Goal: Task Accomplishment & Management: Manage account settings

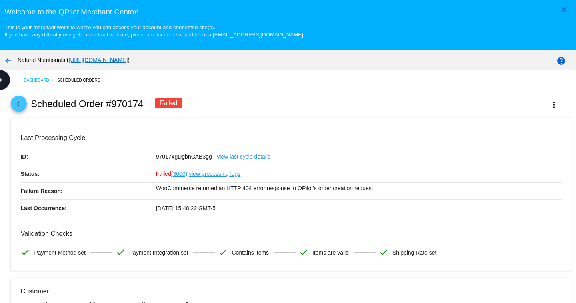
scroll to position [745, 0]
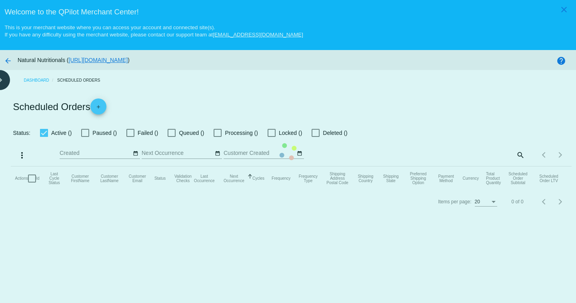
checkbox input "false"
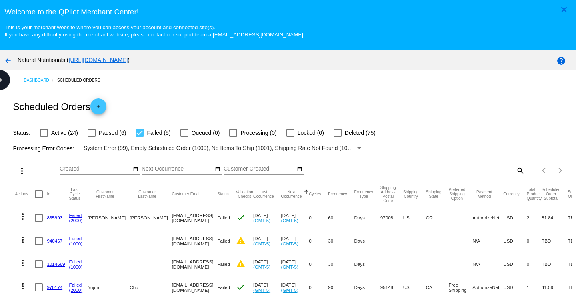
click at [515, 168] on mat-icon "search" at bounding box center [520, 170] width 10 height 12
click at [140, 132] on div at bounding box center [140, 133] width 8 height 8
click at [140, 137] on input "Failed (5)" at bounding box center [139, 137] width 0 height 0
checkbox input "false"
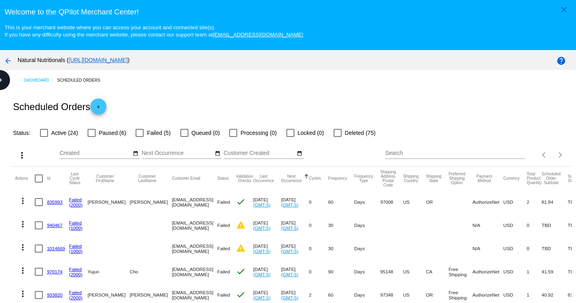
click at [46, 132] on div at bounding box center [44, 133] width 8 height 8
click at [44, 137] on input "Active (24)" at bounding box center [44, 137] width 0 height 0
checkbox input "true"
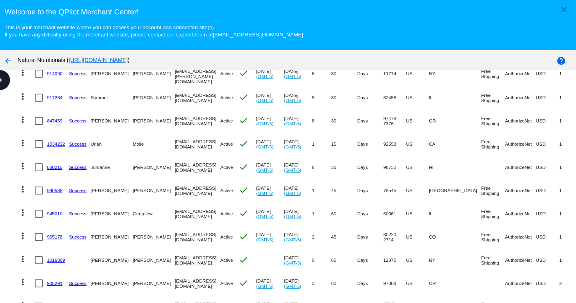
scroll to position [200, 0]
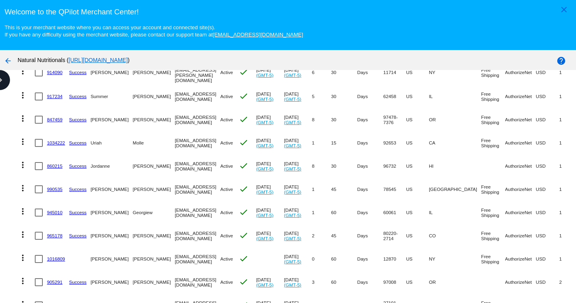
click at [22, 140] on mat-icon "more_vert" at bounding box center [23, 142] width 10 height 10
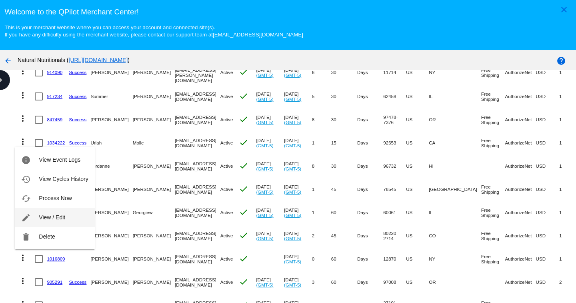
click at [60, 216] on span "View / Edit" at bounding box center [52, 217] width 26 height 6
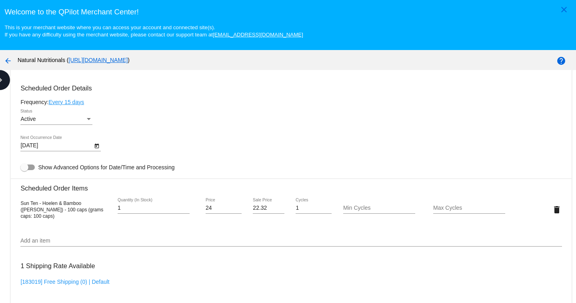
scroll to position [480, 0]
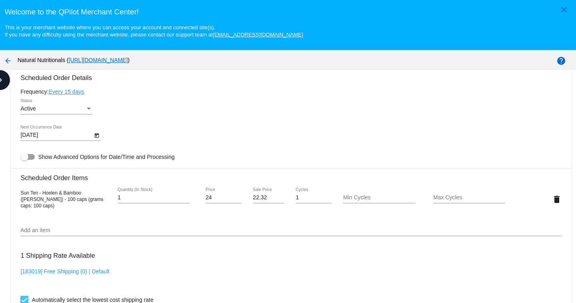
click at [37, 136] on body "close Welcome to the [GEOGRAPHIC_DATA]! This is your merchant website where you…" at bounding box center [288, 151] width 576 height 303
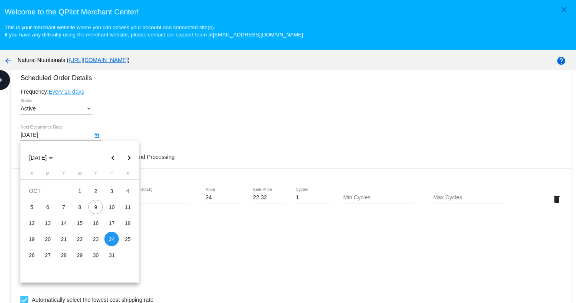
click at [129, 157] on button "Next month" at bounding box center [129, 158] width 16 height 16
click at [30, 222] on div "9" at bounding box center [31, 223] width 14 height 14
type input "[DATE]"
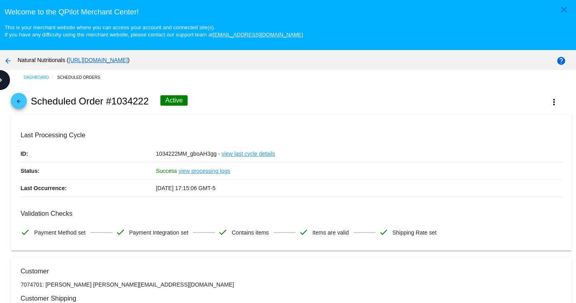
scroll to position [0, 0]
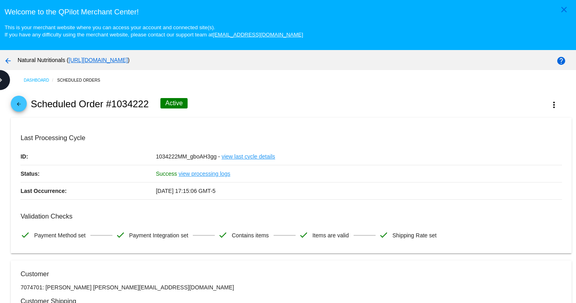
click at [8, 60] on mat-icon "arrow_back" at bounding box center [8, 61] width 10 height 10
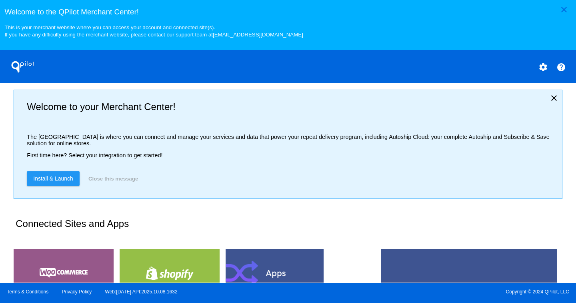
scroll to position [200, 0]
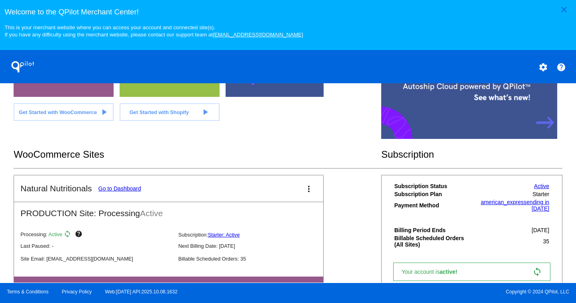
click at [134, 190] on link "Go to Dashboard" at bounding box center [119, 188] width 43 height 6
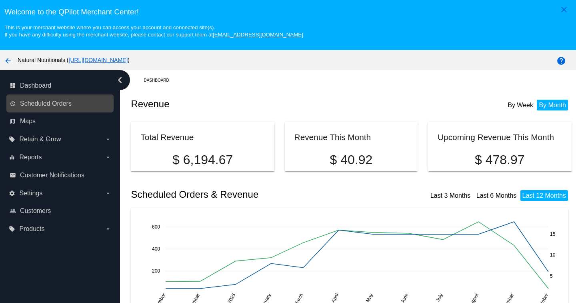
click at [74, 104] on link "update Scheduled Orders" at bounding box center [61, 103] width 102 height 13
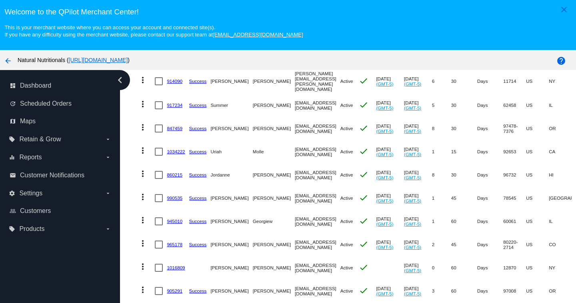
scroll to position [200, 0]
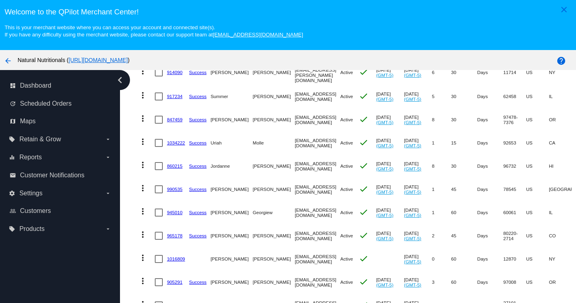
click at [176, 142] on link "1034222" at bounding box center [176, 142] width 18 height 5
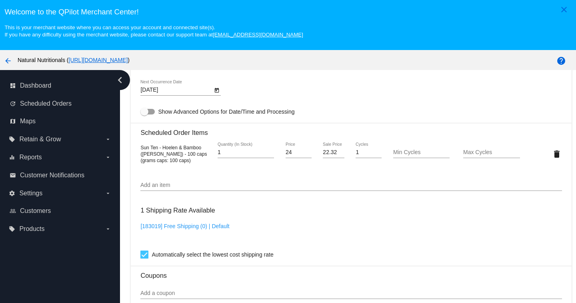
scroll to position [504, 0]
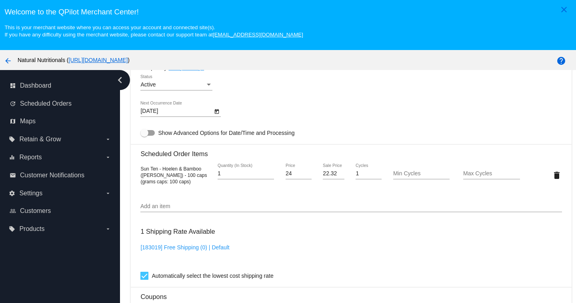
click at [199, 131] on body "close Welcome to the [GEOGRAPHIC_DATA]! This is your merchant website where you…" at bounding box center [288, 151] width 576 height 303
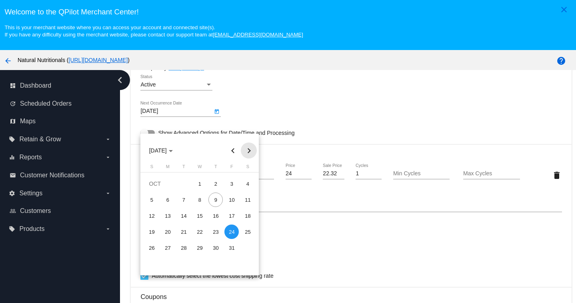
click at [249, 149] on button "Next month" at bounding box center [249, 150] width 16 height 16
click at [149, 216] on div "9" at bounding box center [151, 215] width 14 height 14
type input "[DATE]"
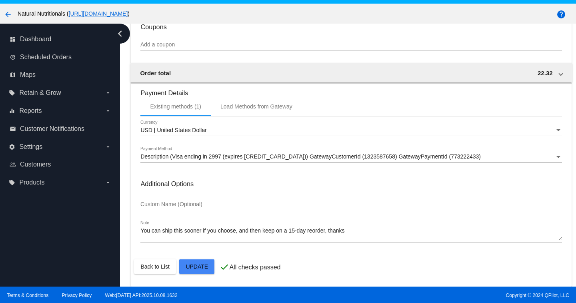
scroll to position [50, 0]
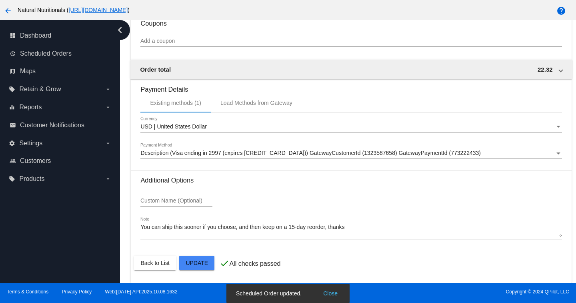
click at [120, 31] on icon "chevron_left" at bounding box center [120, 30] width 13 height 13
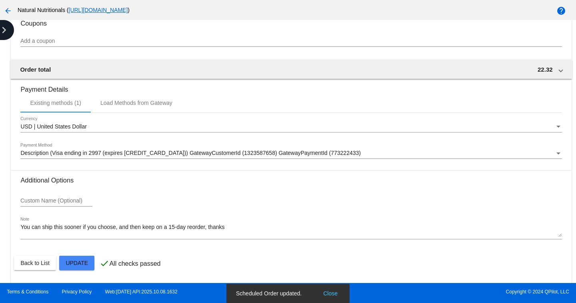
scroll to position [727, 0]
click at [9, 11] on mat-icon "arrow_back" at bounding box center [8, 11] width 10 height 10
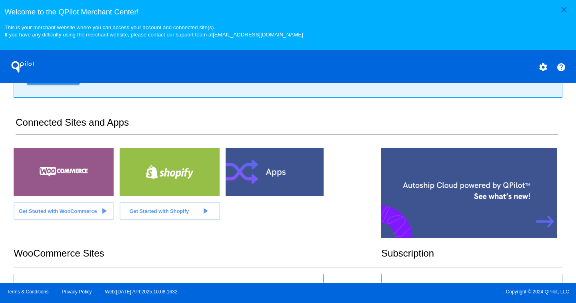
scroll to position [236, 0]
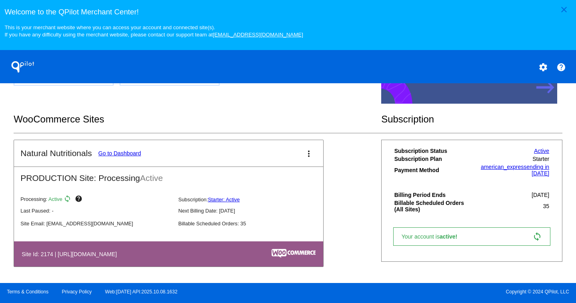
click at [125, 154] on link "Go to Dashboard" at bounding box center [119, 153] width 43 height 6
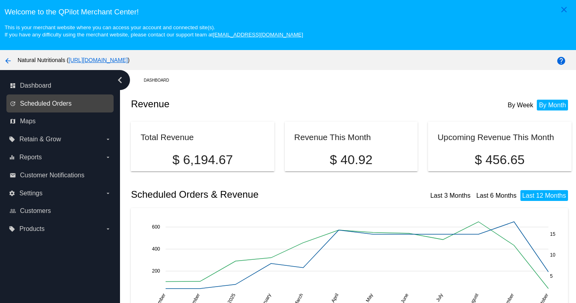
click at [52, 106] on span "Scheduled Orders" at bounding box center [46, 103] width 52 height 7
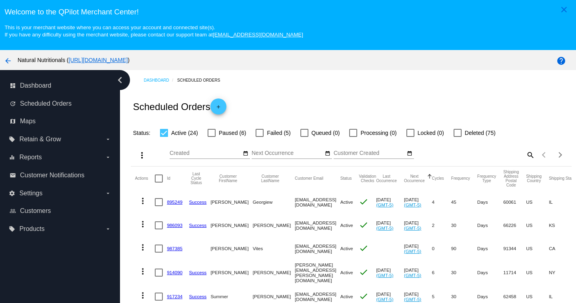
click at [525, 152] on mat-icon "search" at bounding box center [530, 154] width 10 height 12
click at [490, 154] on input "Search" at bounding box center [480, 153] width 110 height 6
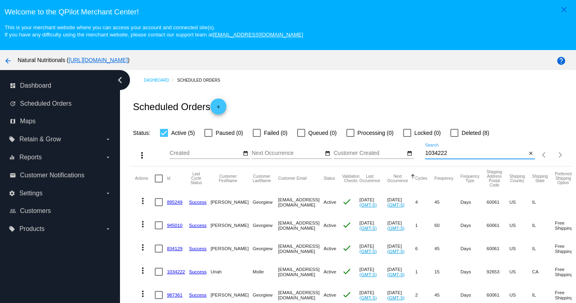
type input "1034222"
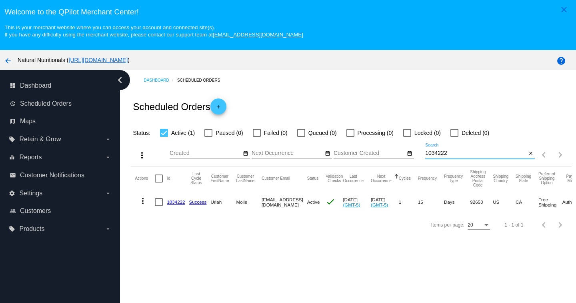
click at [179, 201] on link "1034222" at bounding box center [176, 201] width 18 height 5
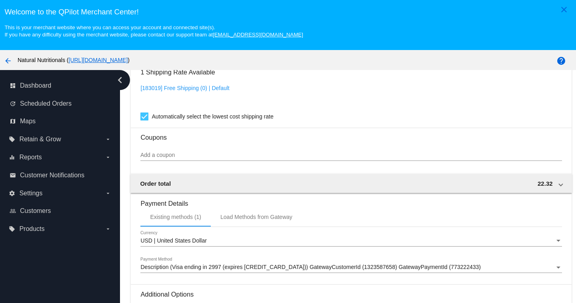
scroll to position [544, 0]
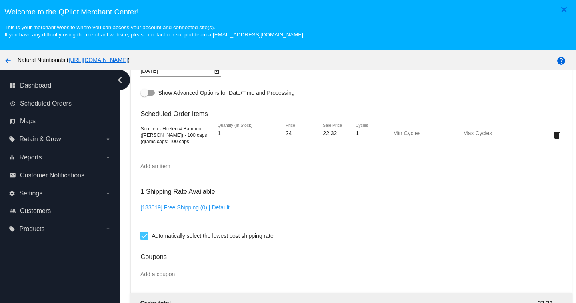
drag, startPoint x: 141, startPoint y: 146, endPoint x: 202, endPoint y: 152, distance: 61.9
click at [202, 144] on div "Sun Ten - Hoelen & Bamboo ([PERSON_NAME]) - 100 caps (grams caps: 100 caps)" at bounding box center [175, 134] width 70 height 19
copy span "Sun Ten - Hoelen & Bamboo ([PERSON_NAME]) - 100 caps"
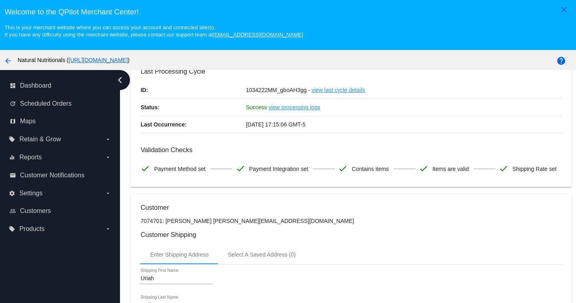
scroll to position [0, 0]
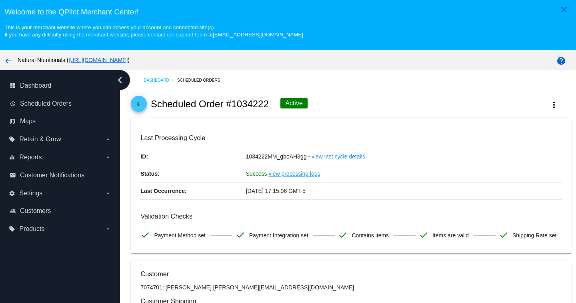
click at [138, 103] on mat-icon "arrow_back" at bounding box center [139, 106] width 10 height 10
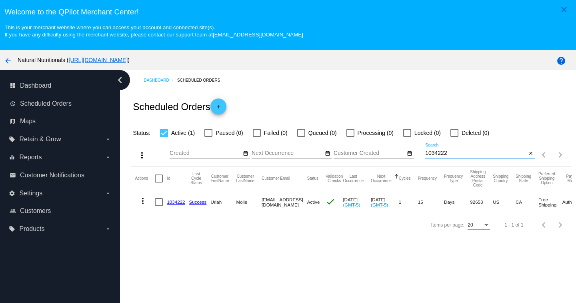
drag, startPoint x: 459, startPoint y: 154, endPoint x: 395, endPoint y: 146, distance: 64.9
click at [395, 146] on div "more_vert Oct Jan Feb Mar [DATE]" at bounding box center [351, 152] width 441 height 28
type input "961497"
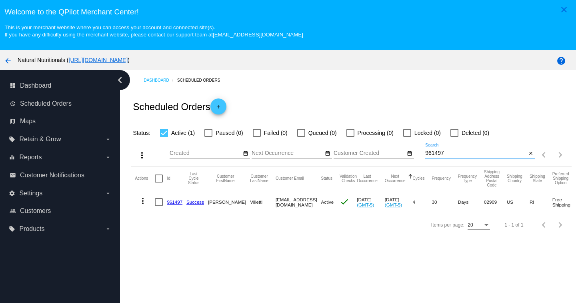
click at [175, 202] on link "961497" at bounding box center [175, 201] width 16 height 5
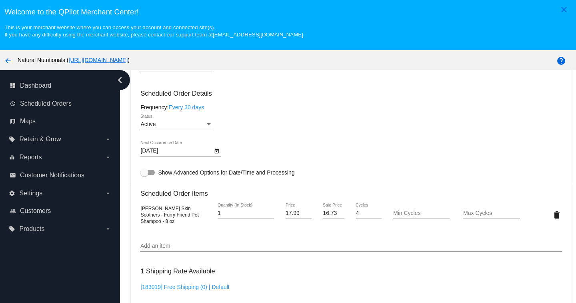
scroll to position [480, 0]
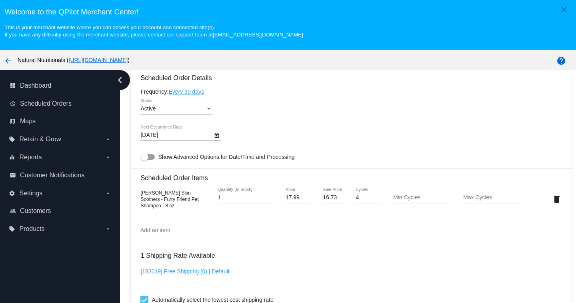
drag, startPoint x: 141, startPoint y: 213, endPoint x: 198, endPoint y: 222, distance: 57.2
click at [198, 208] on span "[PERSON_NAME] Skin Soothers - Furry Friend Pet Shampoo - 8 oz" at bounding box center [169, 199] width 58 height 18
copy span "[PERSON_NAME] Skin Soothers - Furry Friend Pet Shampoo - 8 oz"
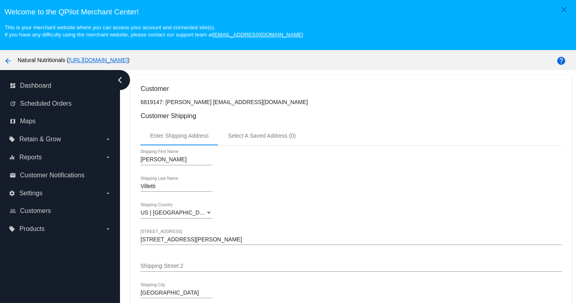
scroll to position [184, 0]
click at [148, 191] on input "Villetti" at bounding box center [176, 187] width 72 height 6
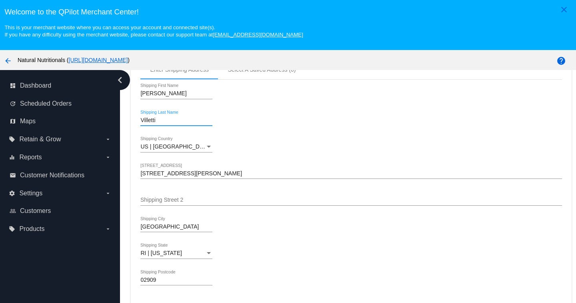
scroll to position [264, 0]
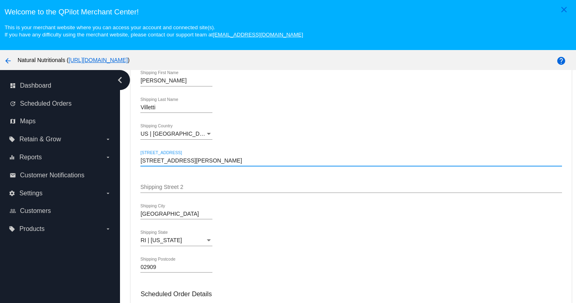
drag, startPoint x: 191, startPoint y: 174, endPoint x: 159, endPoint y: 174, distance: 31.6
click at [159, 164] on input "[STREET_ADDRESS][PERSON_NAME]" at bounding box center [350, 161] width 421 height 6
drag, startPoint x: 142, startPoint y: 178, endPoint x: 191, endPoint y: 178, distance: 49.2
click at [191, 164] on input "[STREET_ADDRESS][PERSON_NAME]" at bounding box center [350, 161] width 421 height 6
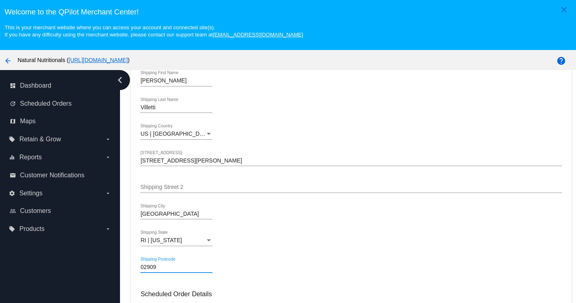
click at [154, 271] on input "02909" at bounding box center [176, 267] width 72 height 6
drag, startPoint x: 142, startPoint y: 284, endPoint x: 156, endPoint y: 283, distance: 14.9
click at [156, 271] on input "02909" at bounding box center [176, 267] width 72 height 6
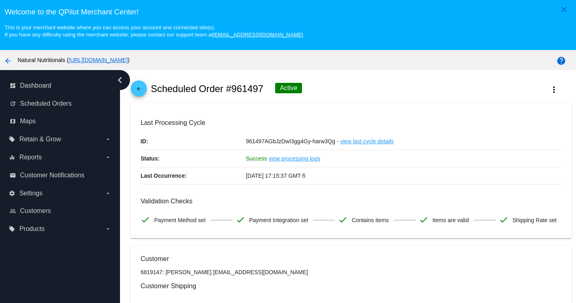
scroll to position [0, 0]
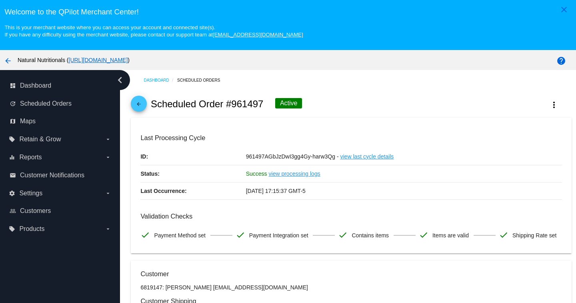
click at [137, 110] on mat-icon "arrow_back" at bounding box center [139, 106] width 10 height 10
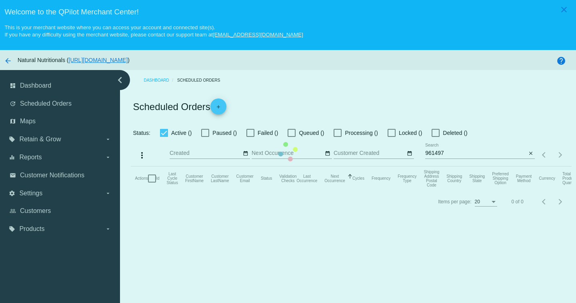
click at [451, 166] on mat-table "Actions Id Last Cycle Status Customer FirstName Customer LastName Customer Emai…" at bounding box center [351, 178] width 441 height 24
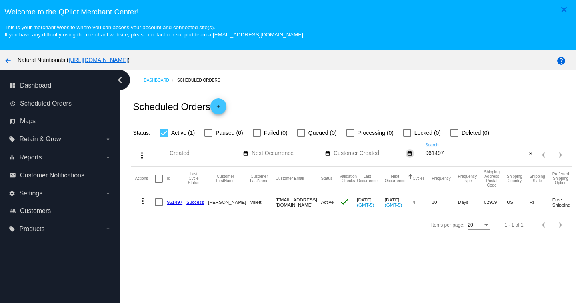
drag, startPoint x: 449, startPoint y: 152, endPoint x: 405, endPoint y: 150, distance: 43.7
click at [413, 153] on div "more_vert Oct Jan Feb Mar [DATE]" at bounding box center [351, 152] width 441 height 28
paste input "895249"
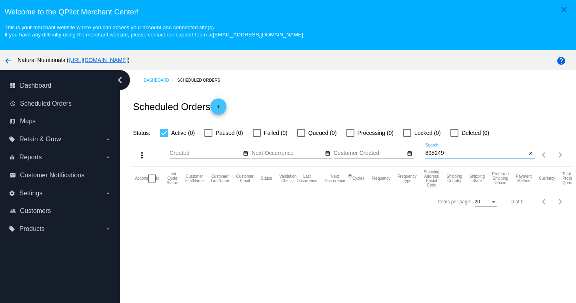
click at [450, 156] on input "895249" at bounding box center [475, 153] width 101 height 6
click at [441, 155] on input "895249" at bounding box center [475, 153] width 101 height 6
drag, startPoint x: 425, startPoint y: 151, endPoint x: 409, endPoint y: 151, distance: 16.0
click at [409, 151] on div "more_vert Oct Jan Feb Mar [DATE]" at bounding box center [351, 152] width 441 height 28
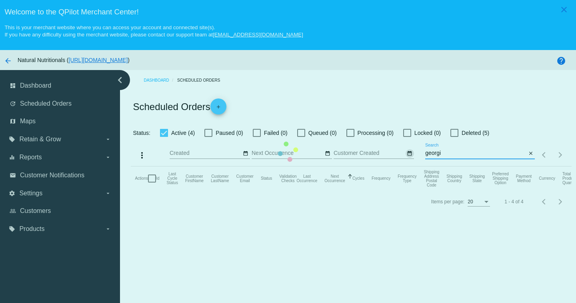
type input "georgi"
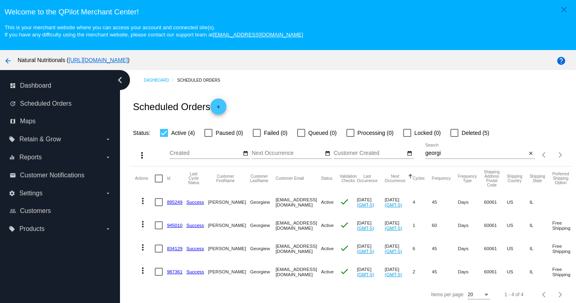
click at [176, 202] on link "895249" at bounding box center [175, 201] width 16 height 5
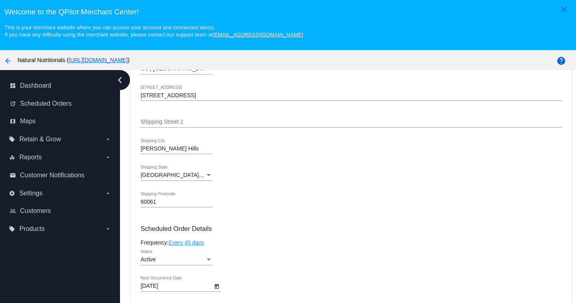
scroll to position [480, 0]
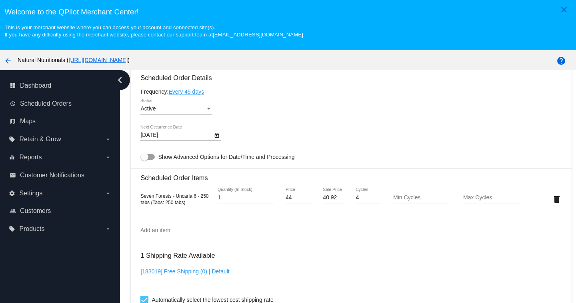
drag, startPoint x: 141, startPoint y: 212, endPoint x: 158, endPoint y: 220, distance: 18.8
click at [158, 205] on span "Seven Forests - Uncaria 6 - 250 tabs (Tabs: 250 tabs)" at bounding box center [174, 199] width 68 height 12
copy span "Seven Forests - Uncaria 6 - 250 tabs"
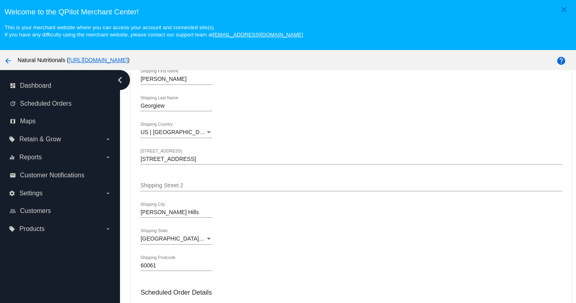
scroll to position [264, 0]
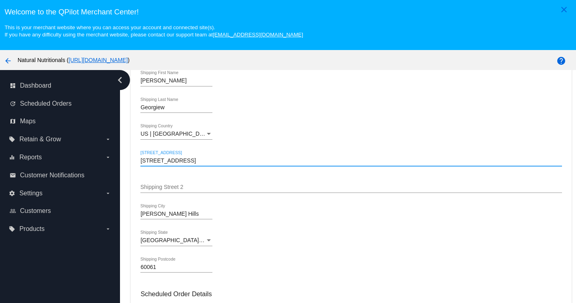
drag, startPoint x: 190, startPoint y: 178, endPoint x: 141, endPoint y: 179, distance: 49.2
click at [141, 164] on input "[STREET_ADDRESS]" at bounding box center [350, 161] width 421 height 6
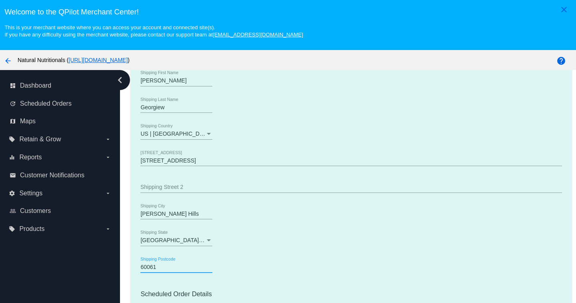
drag, startPoint x: 156, startPoint y: 284, endPoint x: 139, endPoint y: 284, distance: 17.2
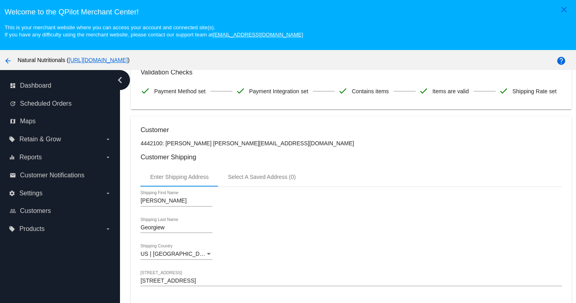
scroll to position [0, 0]
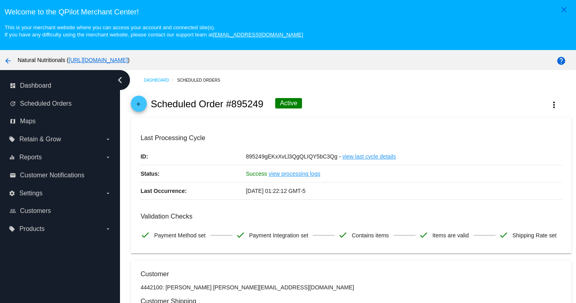
click at [137, 103] on mat-icon "arrow_back" at bounding box center [139, 106] width 10 height 10
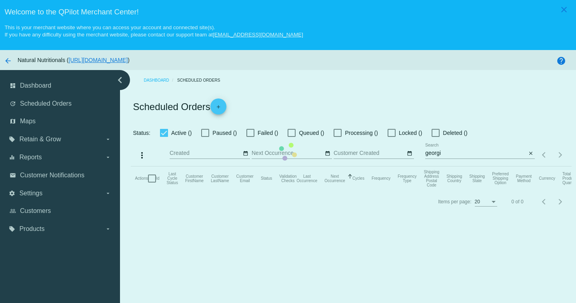
click at [448, 166] on mat-table "Actions Id Last Cycle Status Customer FirstName Customer LastName Customer Emai…" at bounding box center [351, 178] width 441 height 24
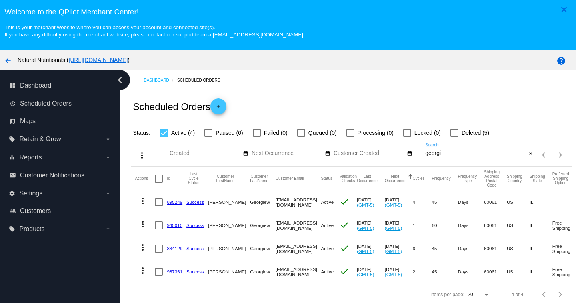
drag, startPoint x: 440, startPoint y: 152, endPoint x: 418, endPoint y: 152, distance: 22.0
click at [418, 152] on div "more_vert Oct Jan Feb Mar [DATE]" at bounding box center [351, 152] width 441 height 28
paste input "966093"
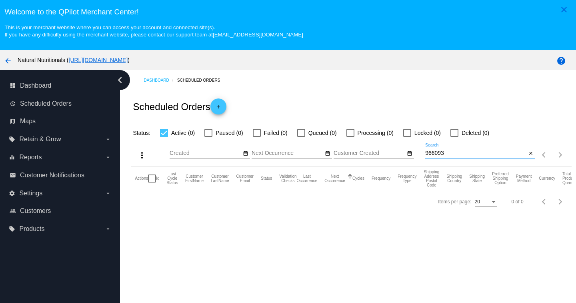
click at [428, 151] on input "966093" at bounding box center [475, 153] width 101 height 6
drag, startPoint x: 429, startPoint y: 153, endPoint x: 435, endPoint y: 153, distance: 6.4
click at [435, 153] on input "scotyt [PERSON_NAME]" at bounding box center [475, 153] width 101 height 6
click at [444, 153] on input "[PERSON_NAME]" at bounding box center [475, 153] width 101 height 6
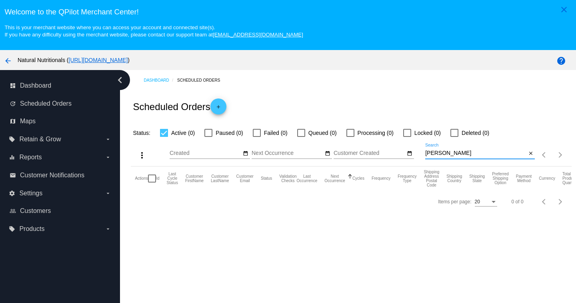
click at [444, 153] on input "[PERSON_NAME]" at bounding box center [475, 153] width 101 height 6
click at [427, 152] on input "[PERSON_NAME]" at bounding box center [475, 153] width 101 height 6
type input "966093"
click at [432, 154] on input "966093" at bounding box center [475, 153] width 101 height 6
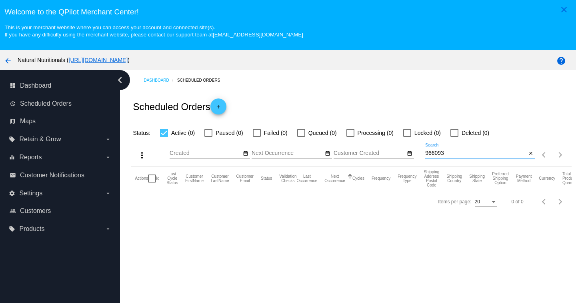
click at [432, 154] on input "966093" at bounding box center [475, 153] width 101 height 6
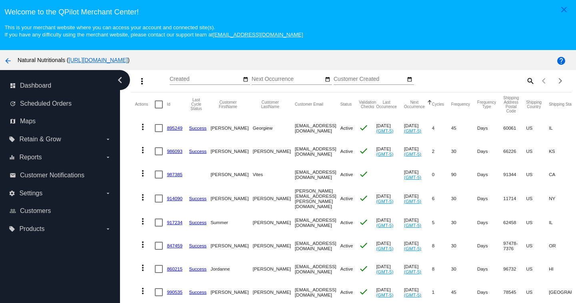
scroll to position [80, 0]
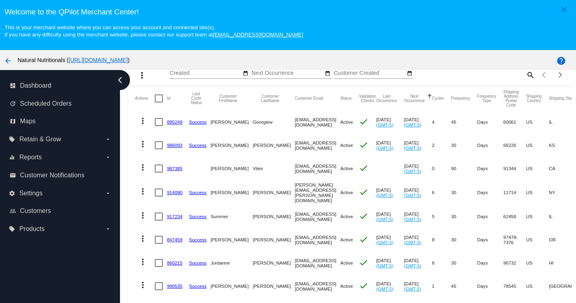
click at [176, 145] on link "986093" at bounding box center [175, 144] width 16 height 5
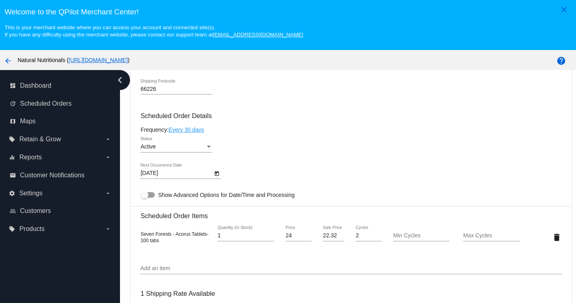
scroll to position [480, 0]
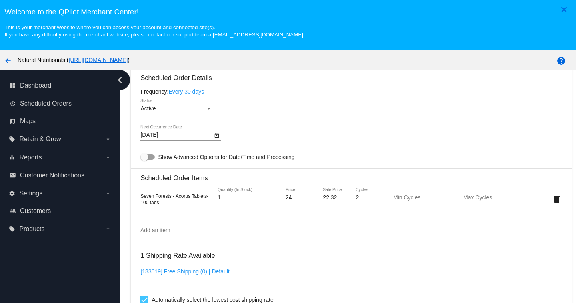
drag, startPoint x: 141, startPoint y: 212, endPoint x: 158, endPoint y: 218, distance: 18.4
click at [158, 205] on span "Seven Forests - Acorus Tablets- 100 tabs" at bounding box center [174, 199] width 68 height 12
copy span "Seven Forests - Acorus Tablets- 100 tabs"
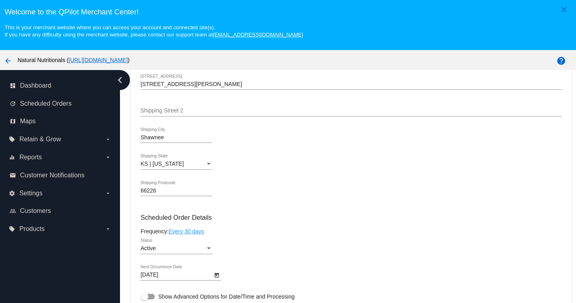
scroll to position [280, 0]
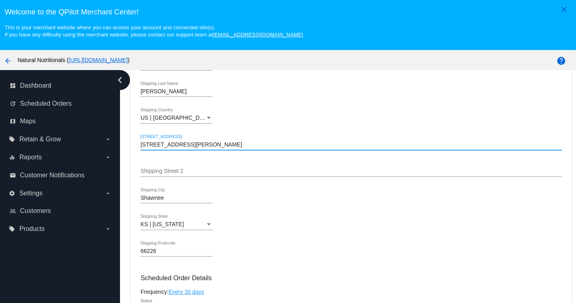
drag, startPoint x: 185, startPoint y: 161, endPoint x: 137, endPoint y: 163, distance: 48.1
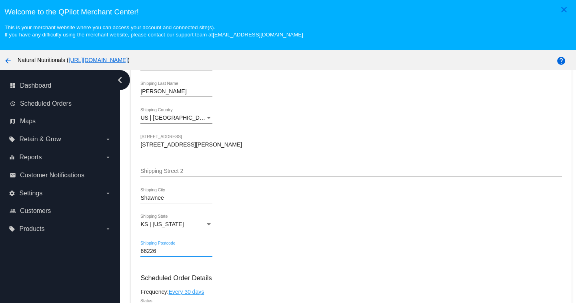
drag, startPoint x: 156, startPoint y: 269, endPoint x: 140, endPoint y: 269, distance: 16.4
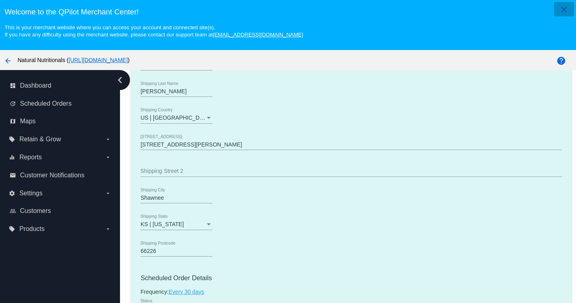
click at [559, 8] on mat-icon "close" at bounding box center [564, 10] width 10 height 10
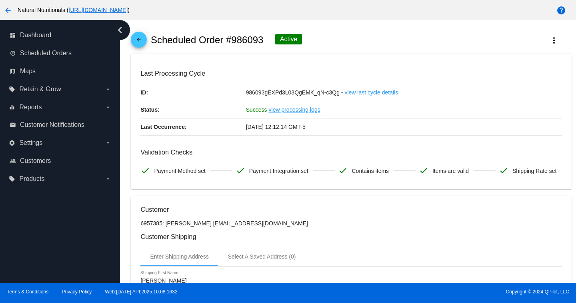
scroll to position [0, 0]
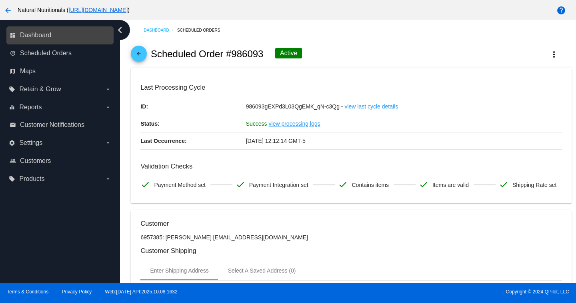
click at [119, 29] on icon "chevron_left" at bounding box center [120, 30] width 13 height 13
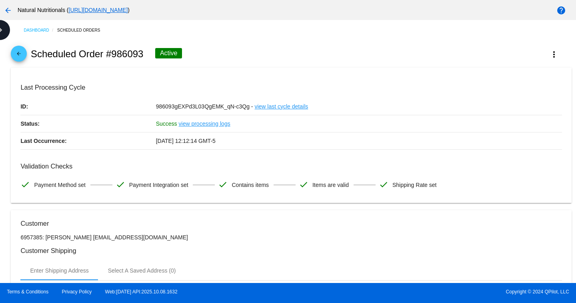
click at [9, 11] on mat-icon "arrow_back" at bounding box center [8, 11] width 10 height 10
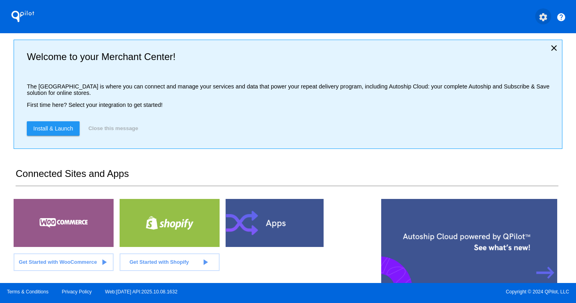
click at [541, 17] on mat-icon "settings" at bounding box center [544, 17] width 10 height 10
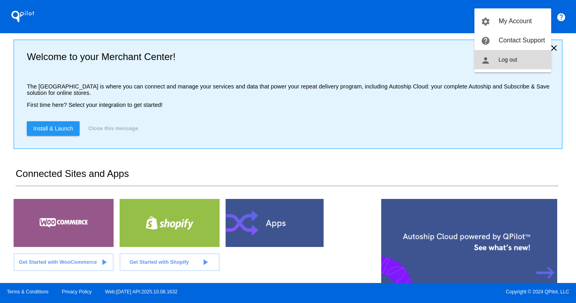
click at [507, 58] on span "Log out" at bounding box center [508, 59] width 19 height 6
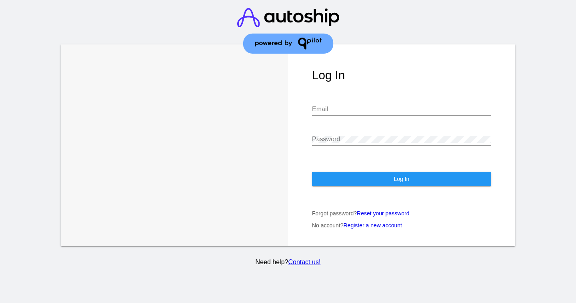
type input "[EMAIL_ADDRESS][DOMAIN_NAME]"
